Goal: Navigation & Orientation: Find specific page/section

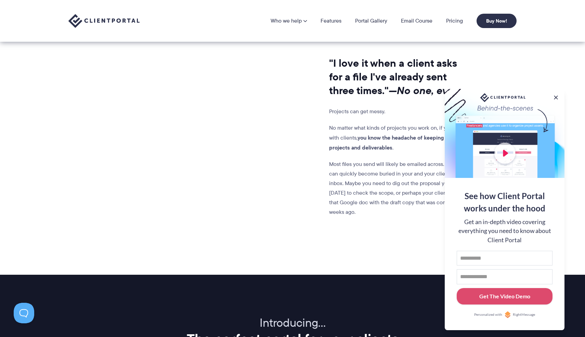
scroll to position [533, 0]
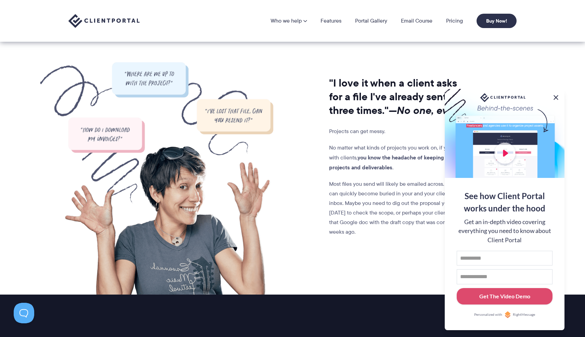
click at [553, 97] on button at bounding box center [556, 97] width 8 height 8
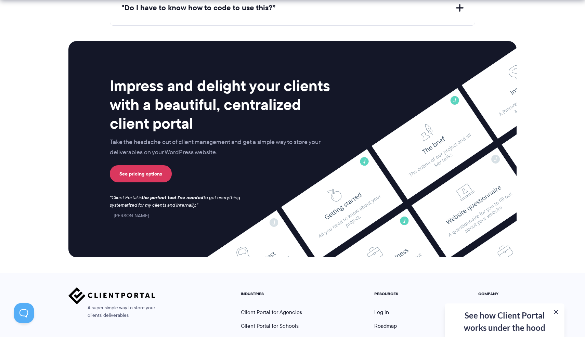
scroll to position [2805, 0]
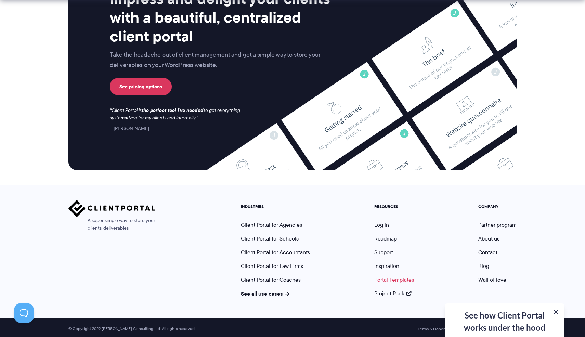
click at [398, 278] on link "Portal Templates" at bounding box center [394, 280] width 40 height 8
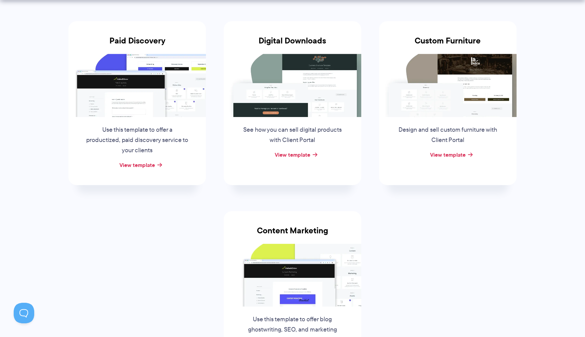
scroll to position [125, 0]
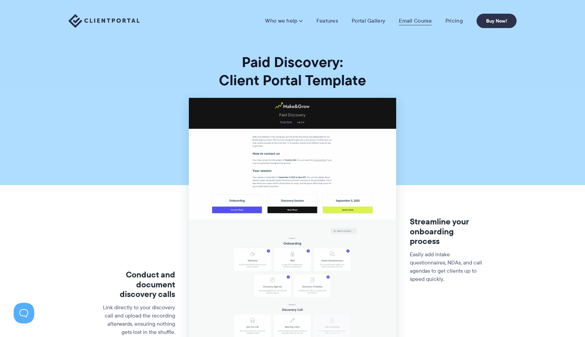
click at [408, 22] on link "Email Course" at bounding box center [415, 20] width 33 height 7
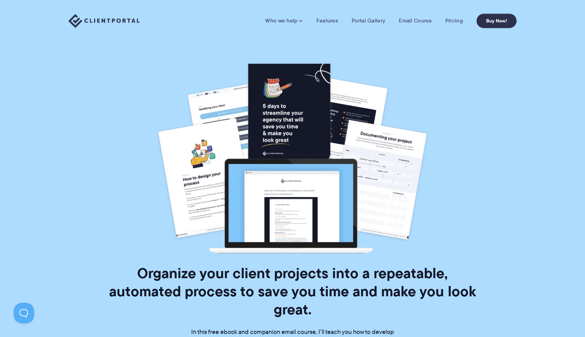
click at [140, 22] on div "Who we help Who we help View pricing Agencies See how Client Portal can help gi…" at bounding box center [292, 21] width 448 height 14
click at [130, 21] on img at bounding box center [103, 21] width 71 height 14
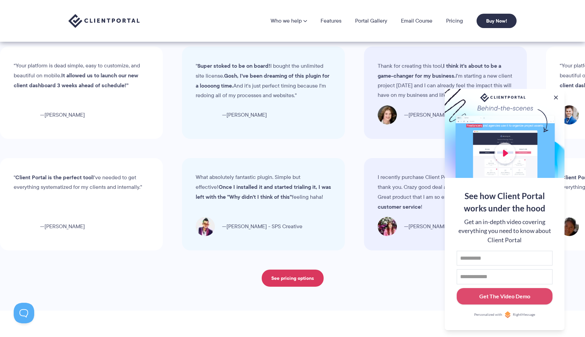
scroll to position [2128, 0]
